Goal: Information Seeking & Learning: Learn about a topic

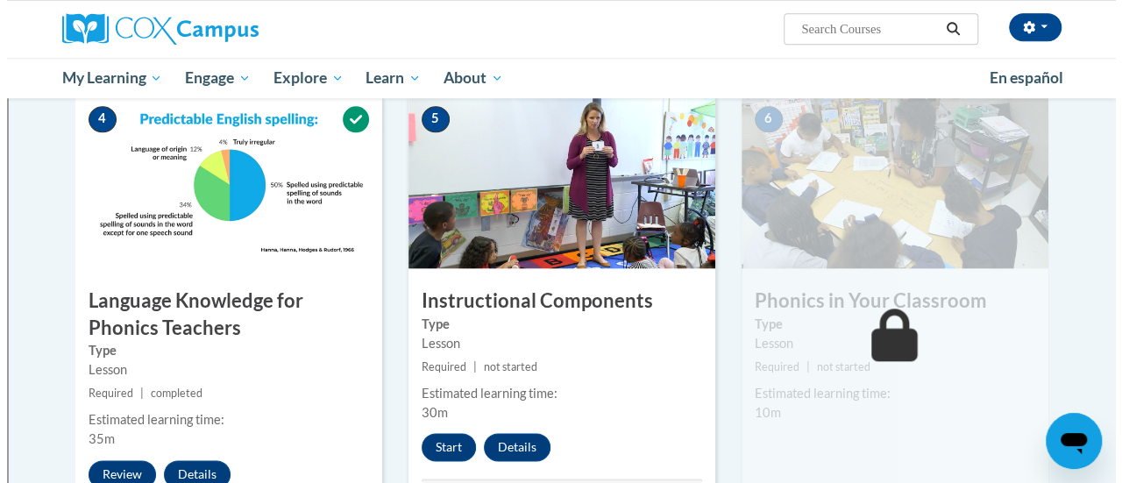
scroll to position [866, 0]
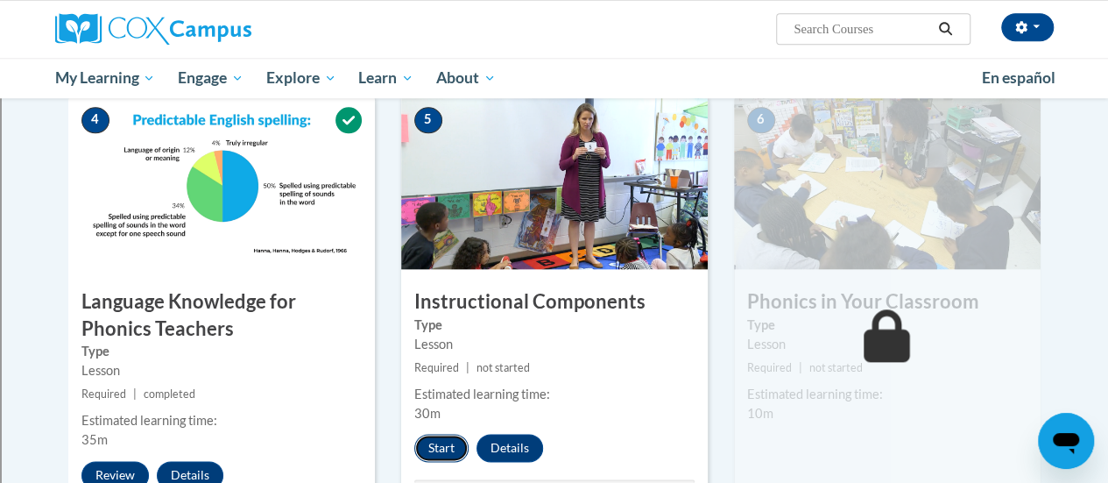
click at [435, 448] on button "Start" at bounding box center [441, 448] width 54 height 28
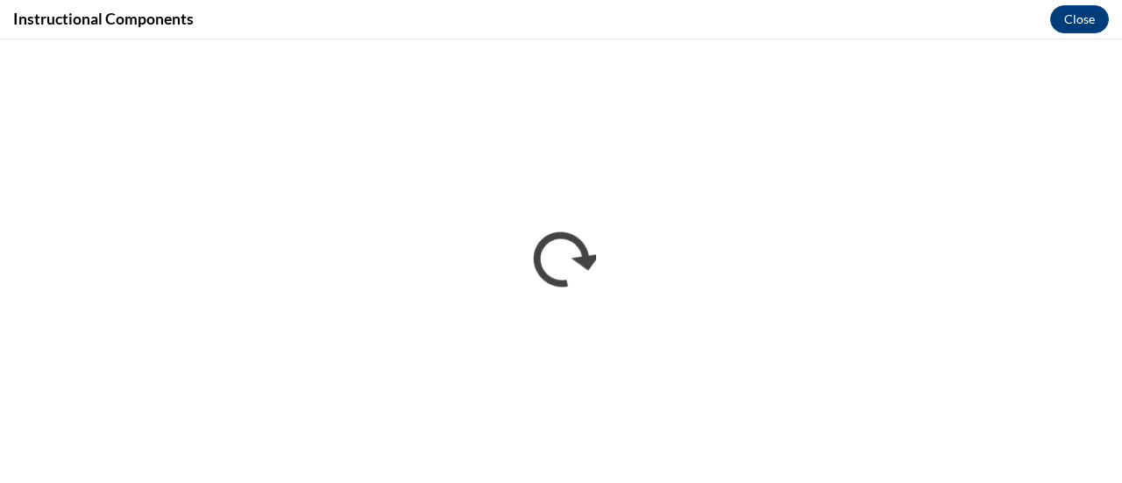
scroll to position [0, 0]
